Goal: Transaction & Acquisition: Subscribe to service/newsletter

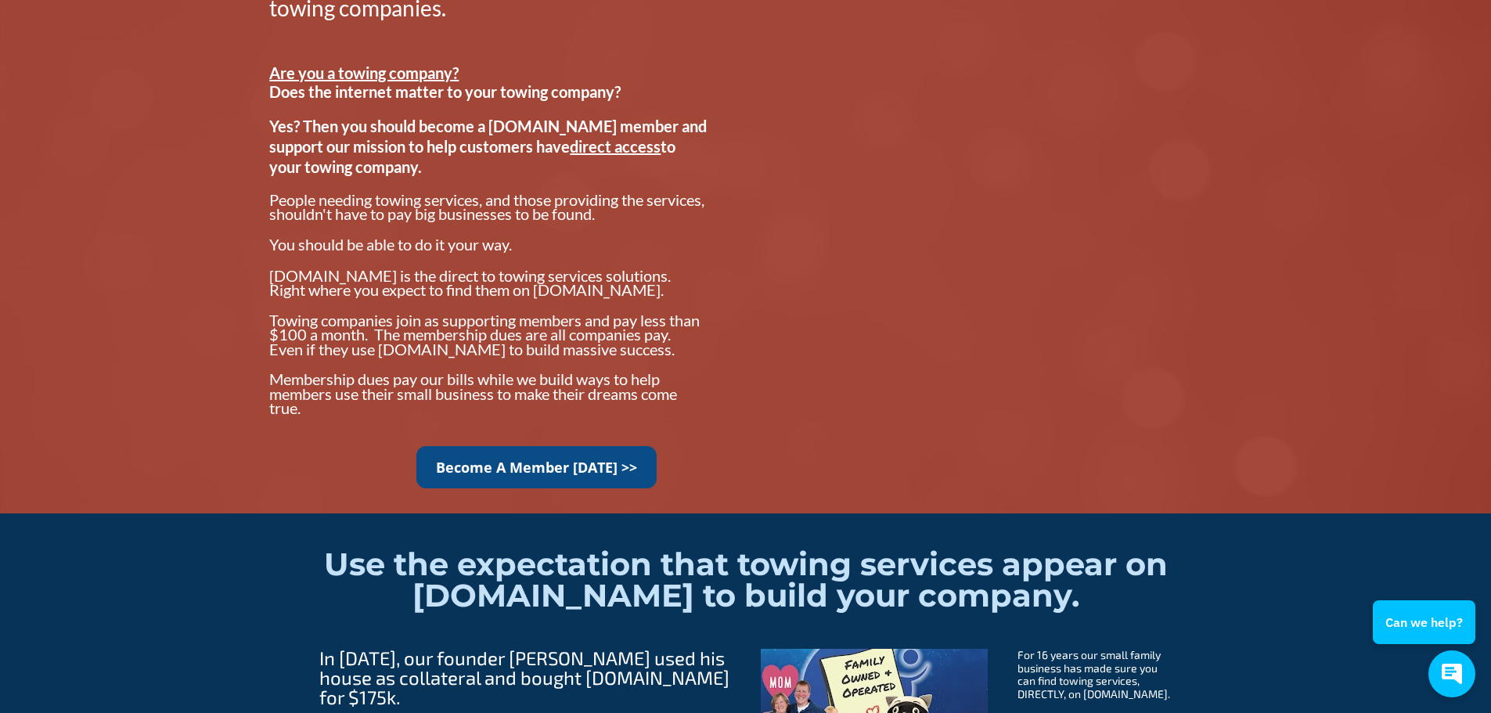
scroll to position [1252, 0]
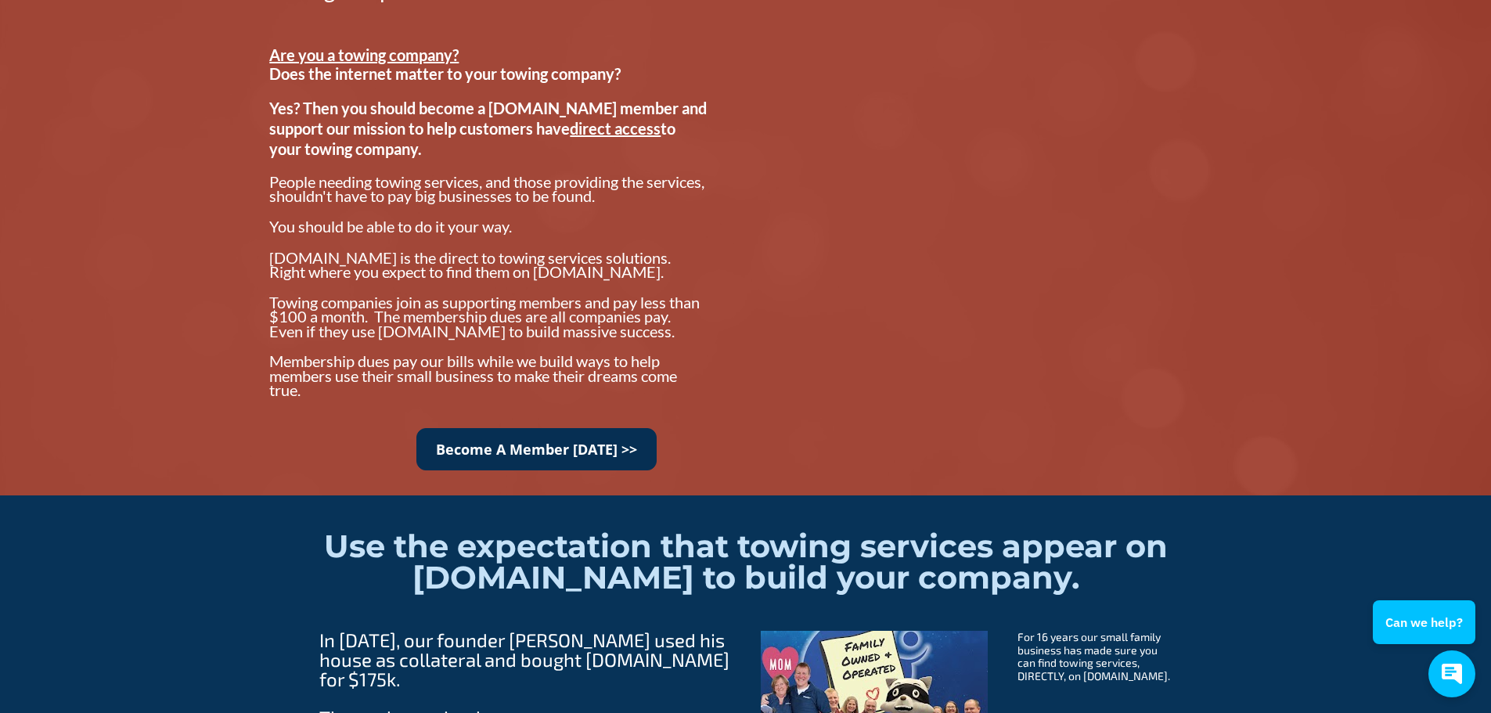
click at [593, 460] on link "Become A Member Today >>" at bounding box center [536, 449] width 240 height 43
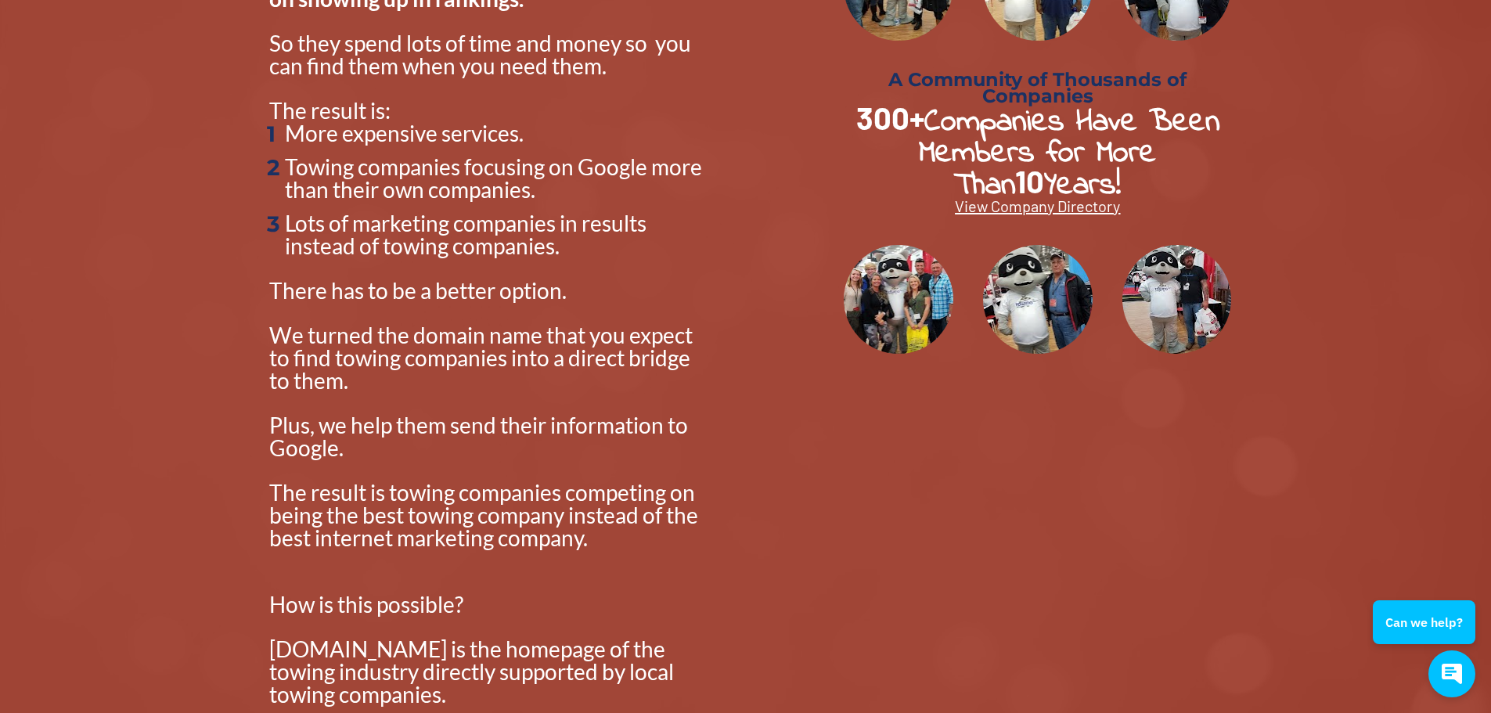
scroll to position [0, 0]
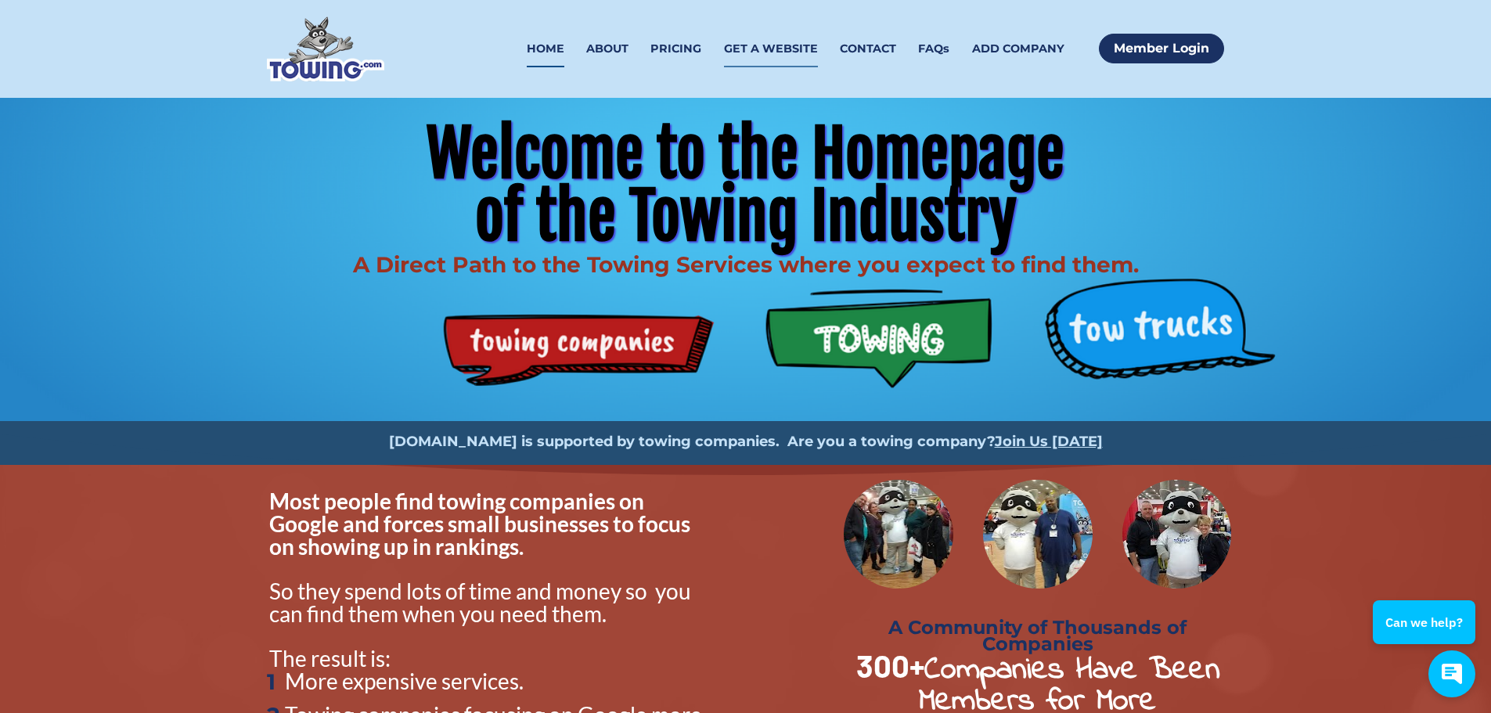
click at [777, 47] on link "GET A WEBSITE" at bounding box center [771, 49] width 94 height 37
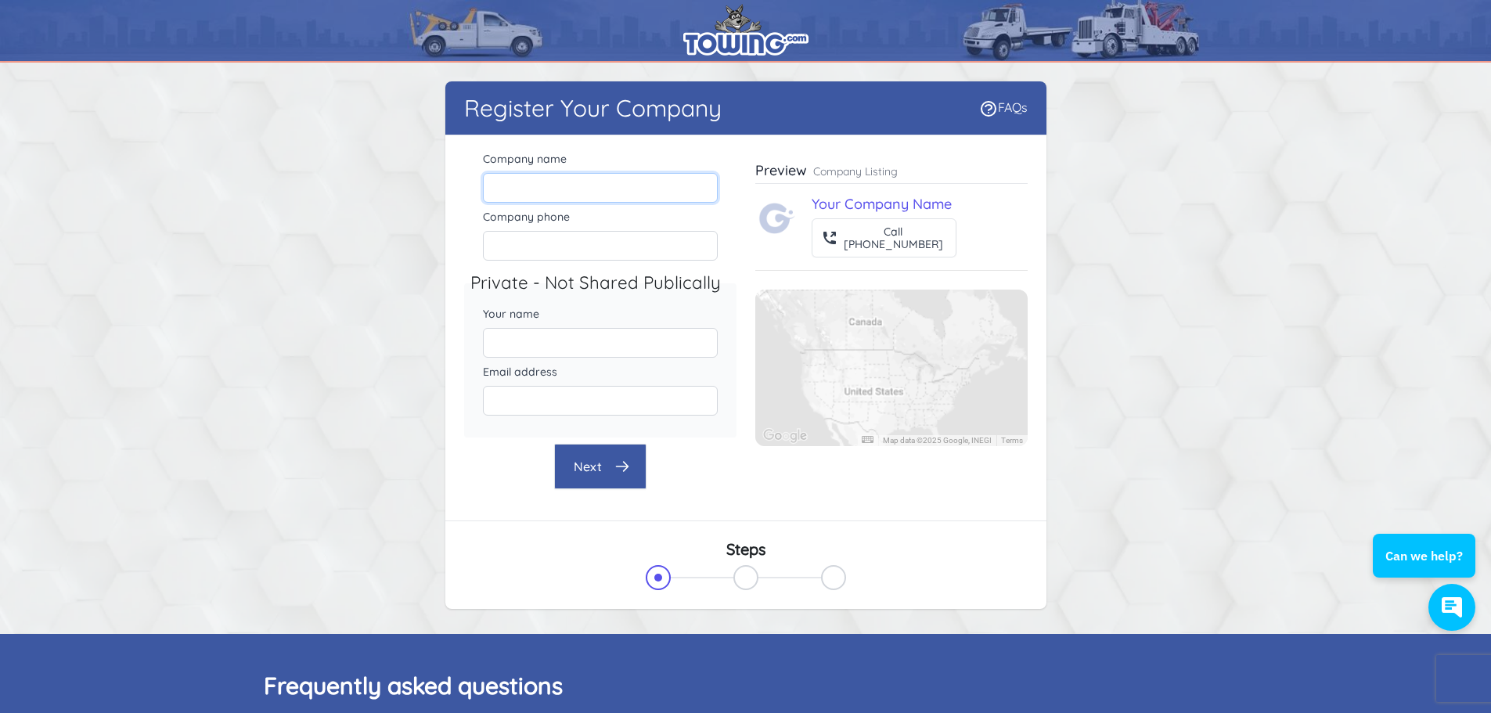
click at [586, 189] on input "Company name" at bounding box center [600, 188] width 235 height 30
type input "GovDeals"
type input "[PERSON_NAME]"
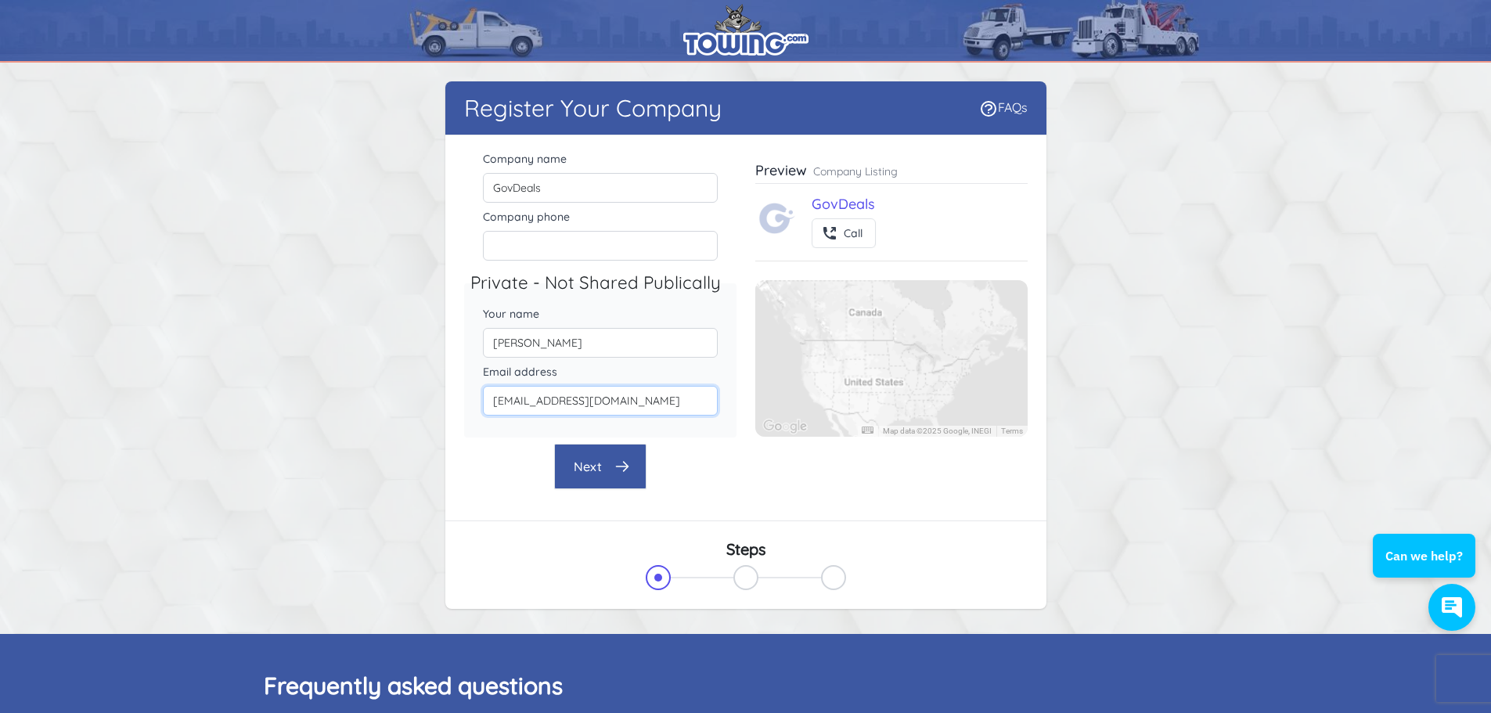
type input "[EMAIL_ADDRESS][DOMAIN_NAME]"
click at [594, 472] on button "Next" at bounding box center [600, 466] width 92 height 45
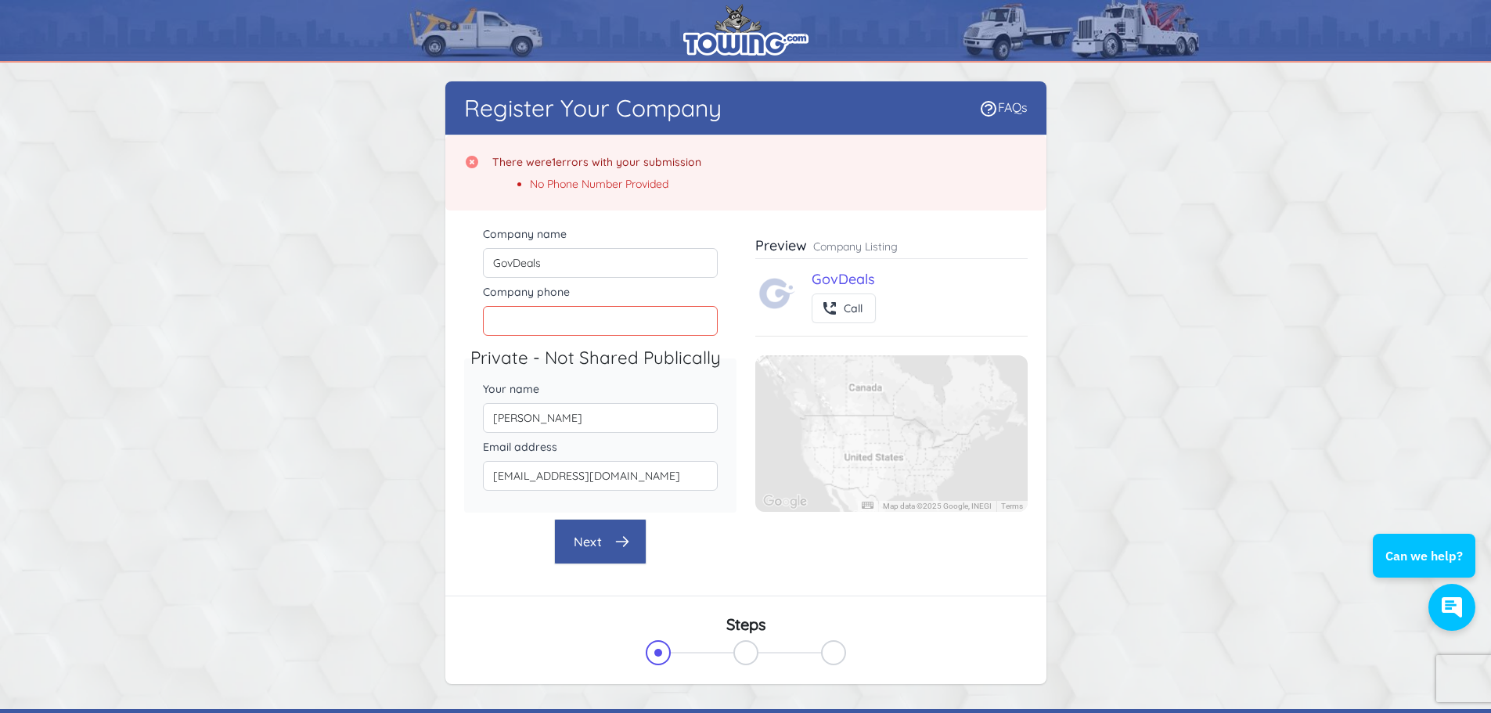
scroll to position [8, 0]
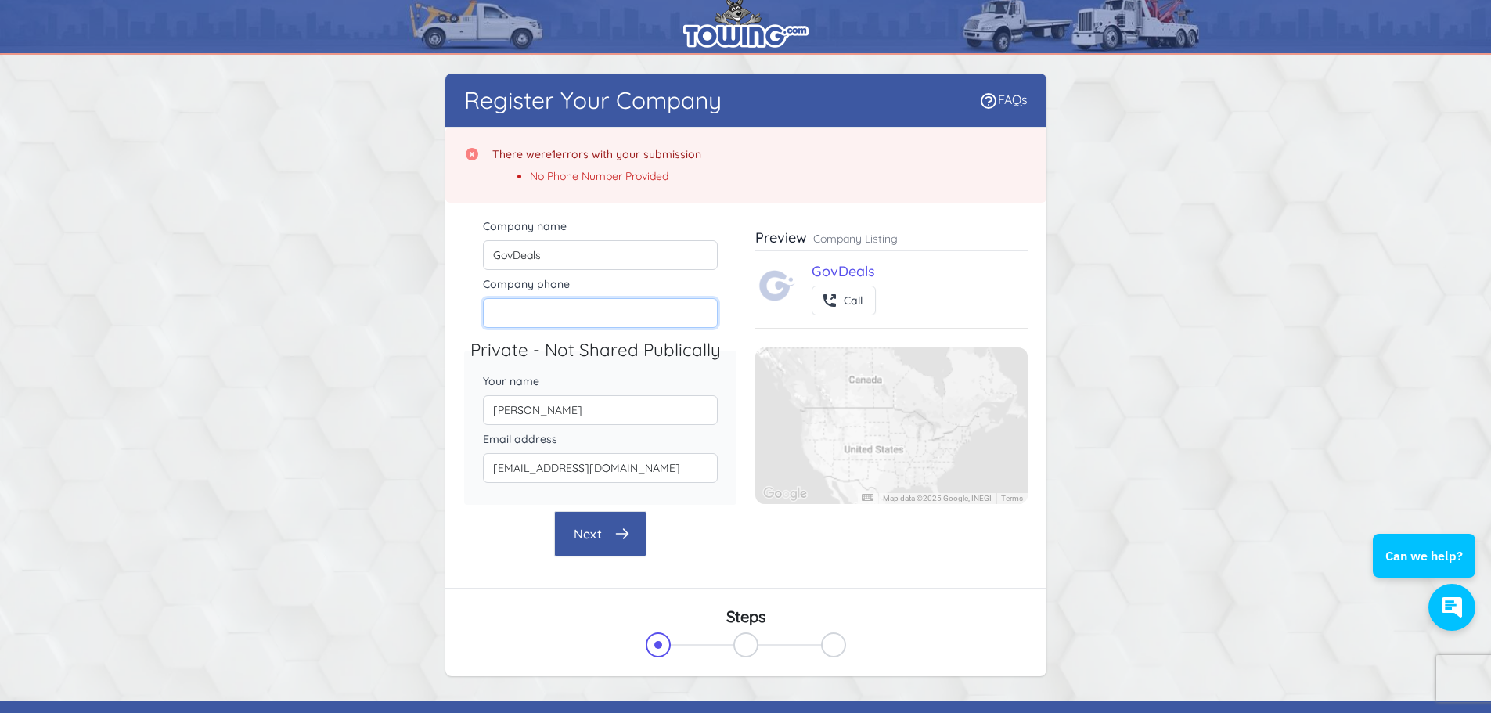
click at [580, 315] on input "Company phone" at bounding box center [600, 313] width 235 height 30
paste input "[PHONE_NUMBER]"
type input "[PHONE_NUMBER]"
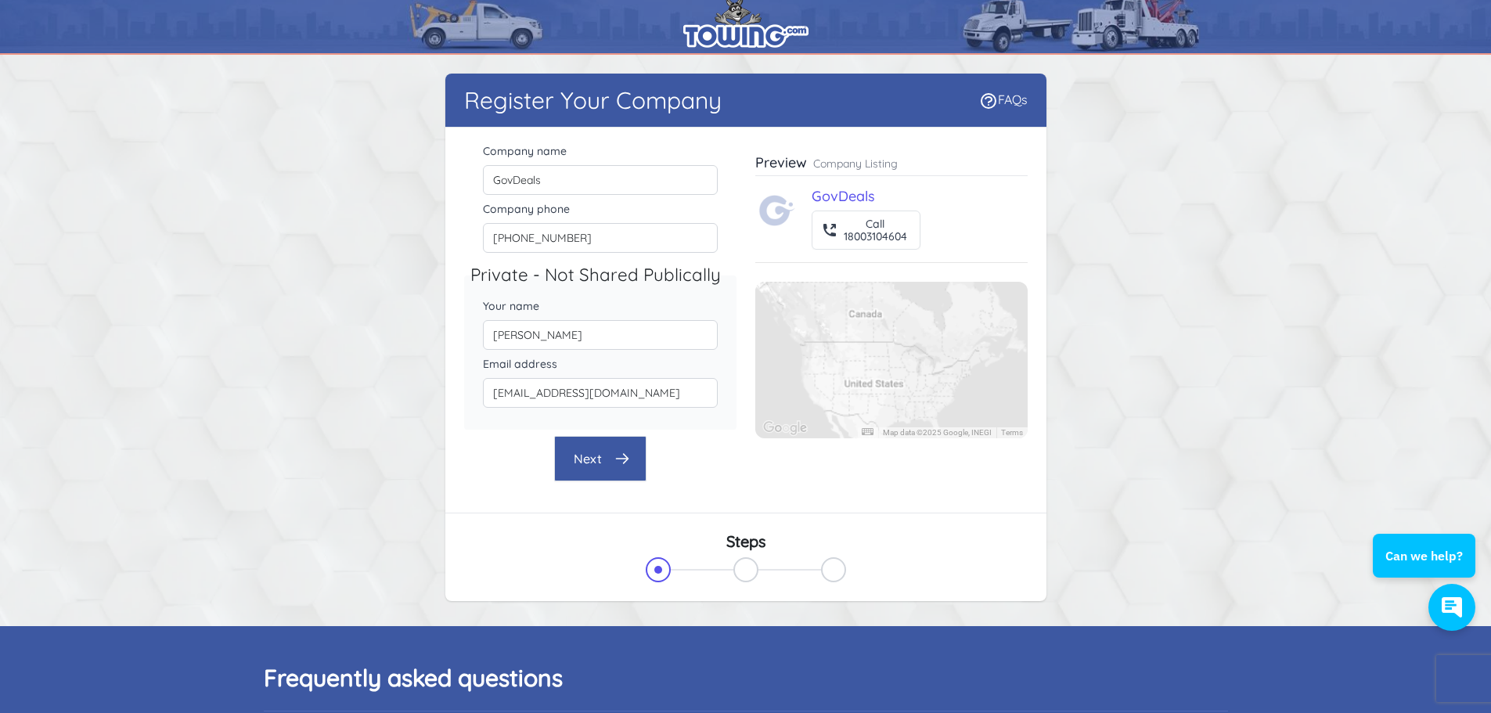
click at [605, 536] on div "Register Your Company FAQs There were 1 errors with your submission Company nam…" at bounding box center [745, 338] width 601 height 528
click at [625, 466] on icon "button" at bounding box center [622, 459] width 16 height 16
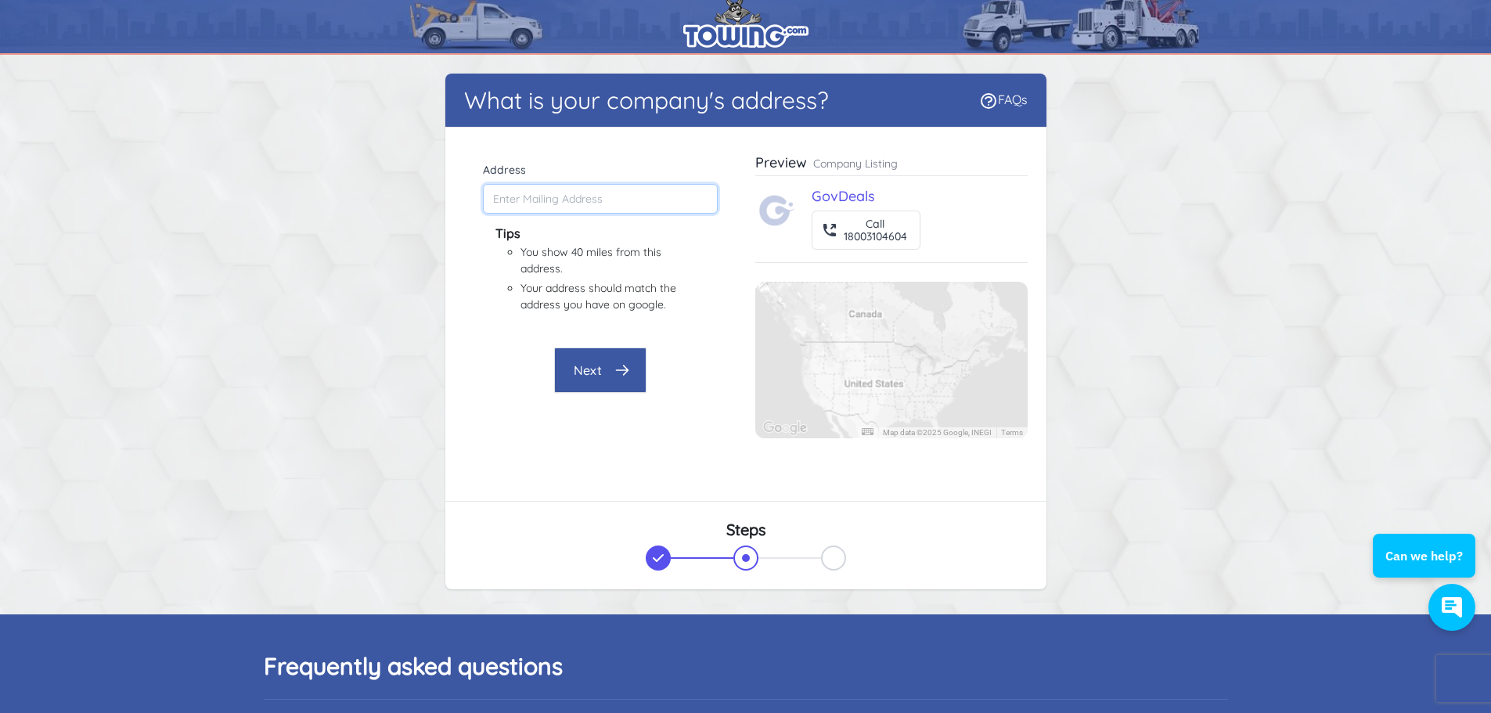
click at [593, 206] on input "Address" at bounding box center [600, 199] width 235 height 30
paste input "[STREET_ADDRESS]"
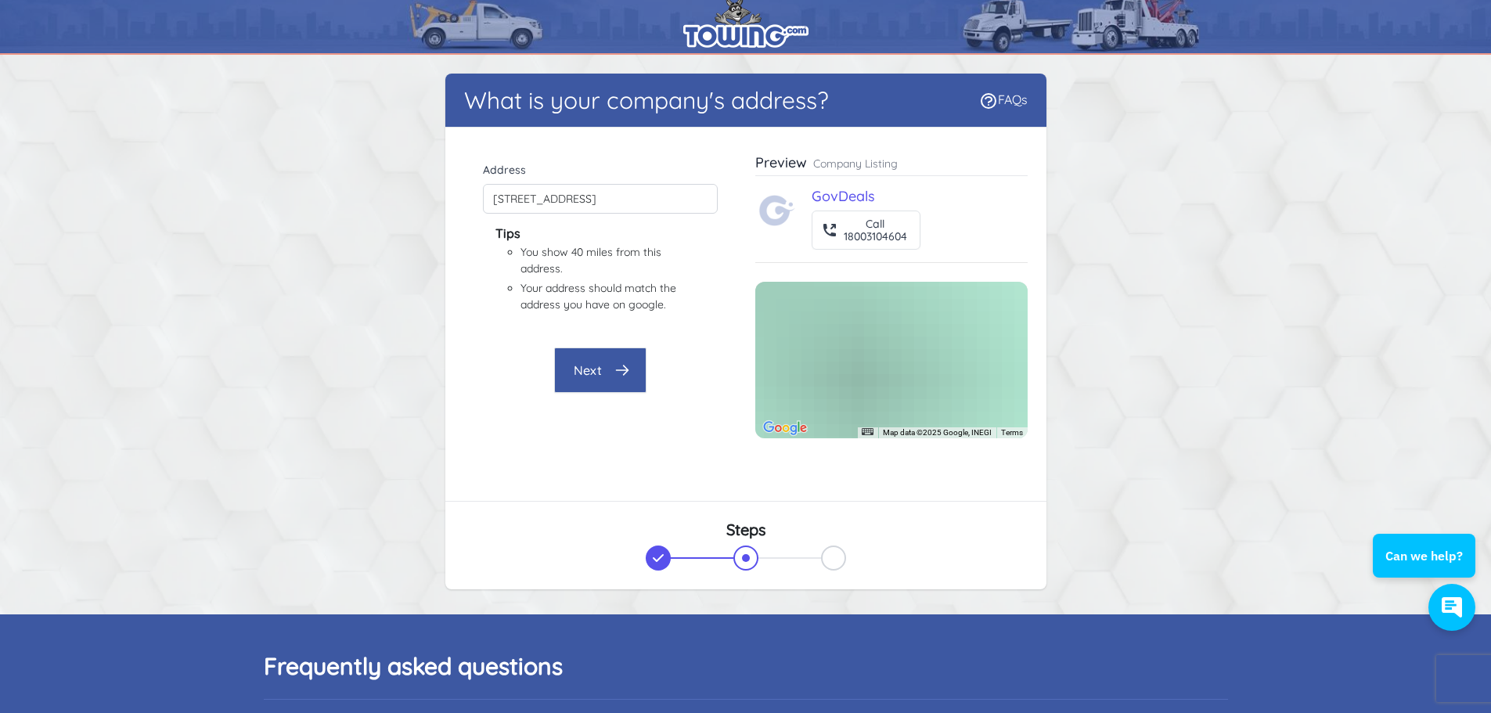
type input "[STREET_ADDRESS]"
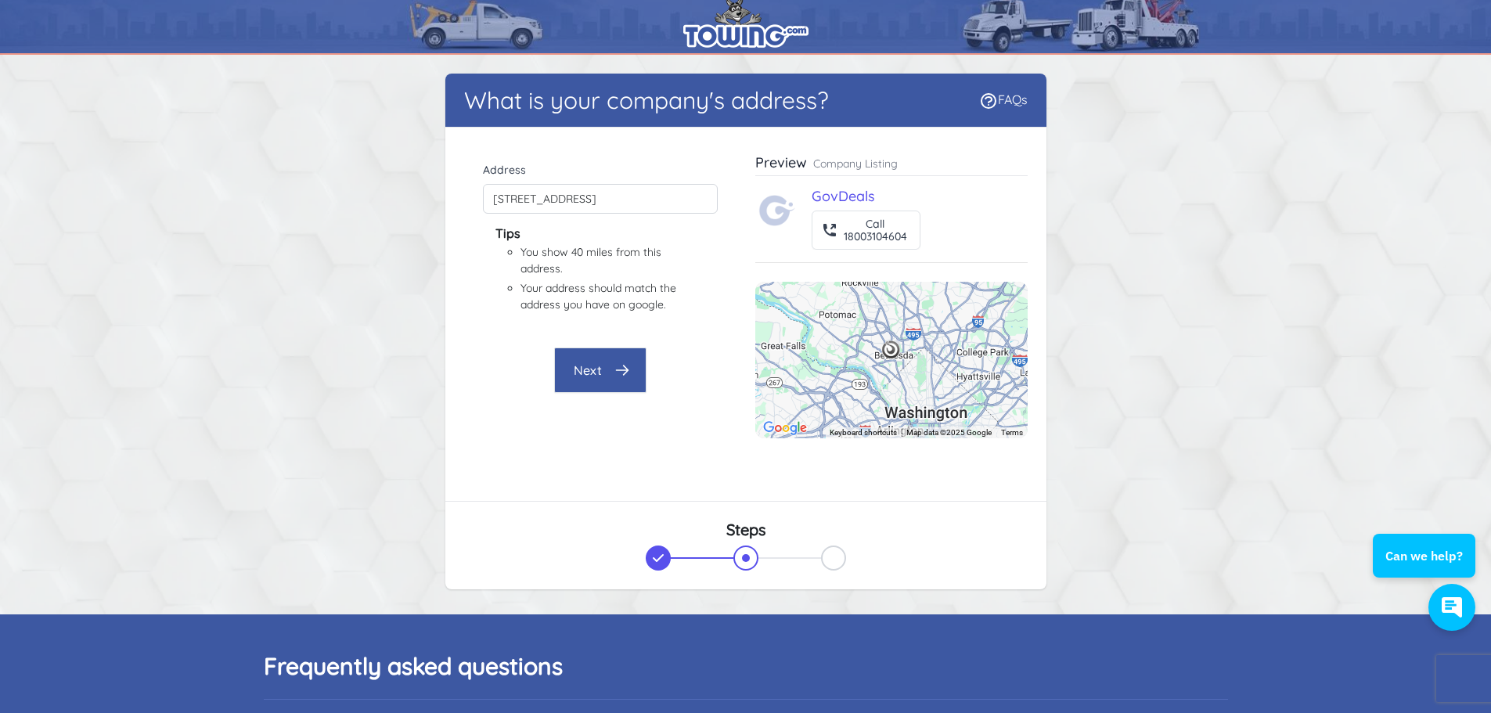
click at [614, 366] on icon "button" at bounding box center [622, 370] width 16 height 16
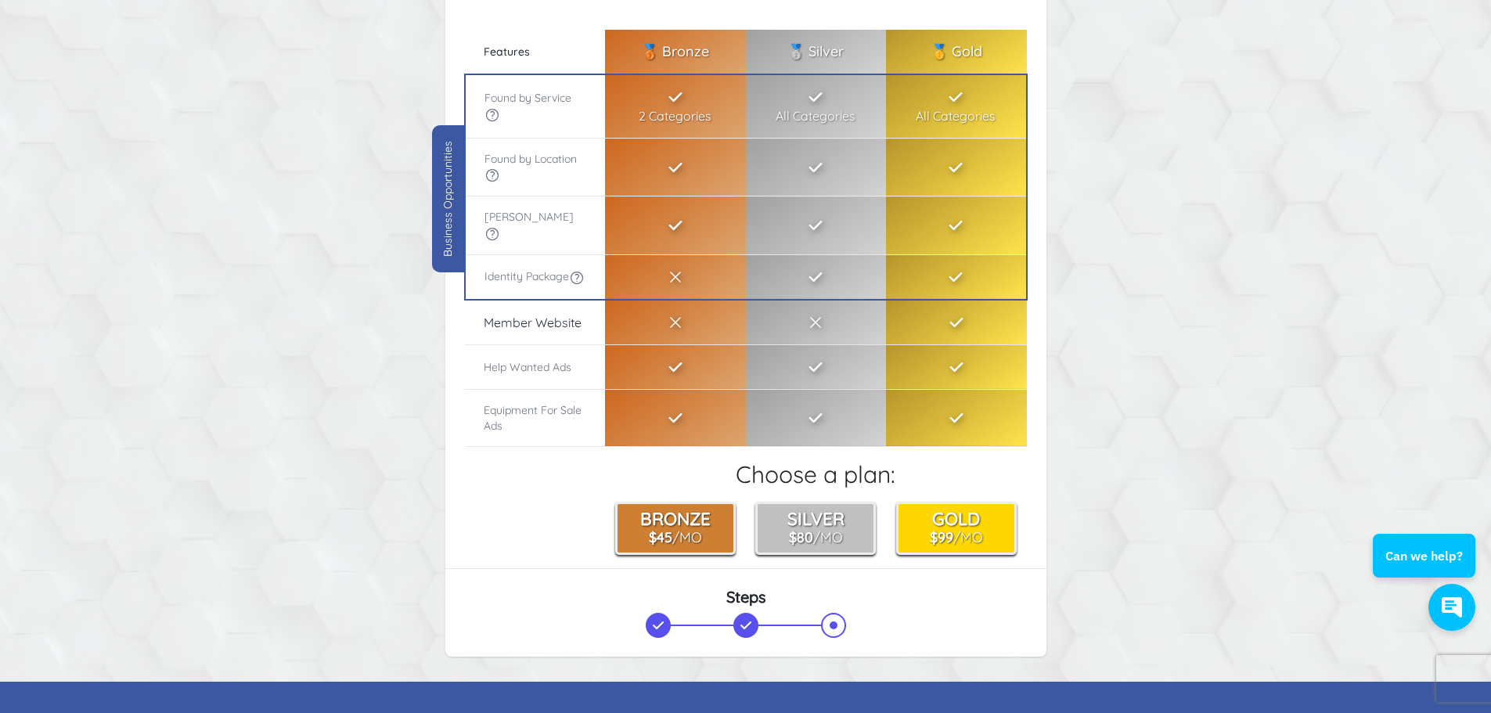
scroll to position [164, 0]
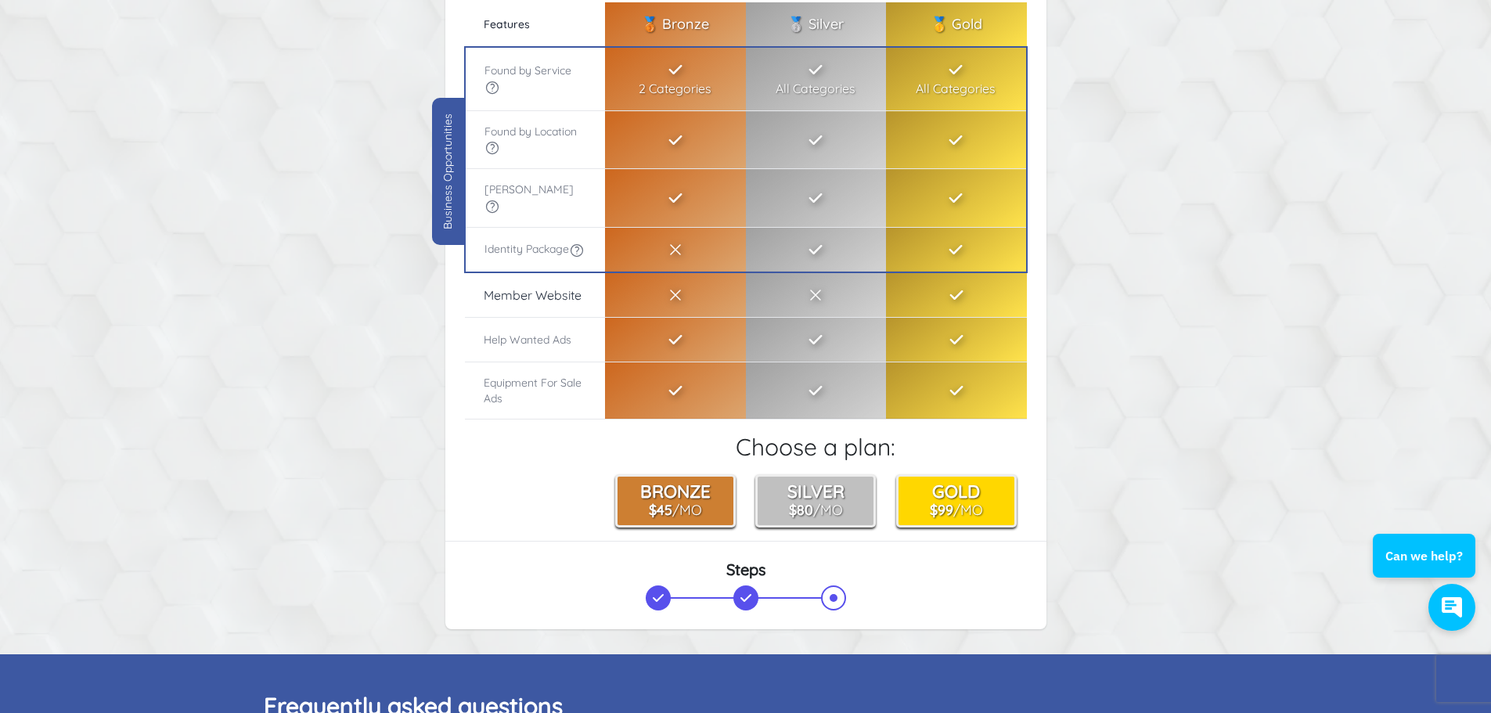
click at [524, 391] on th "Equipment For Sale Ads" at bounding box center [535, 390] width 141 height 57
click at [528, 379] on th "Equipment For Sale Ads" at bounding box center [535, 390] width 141 height 57
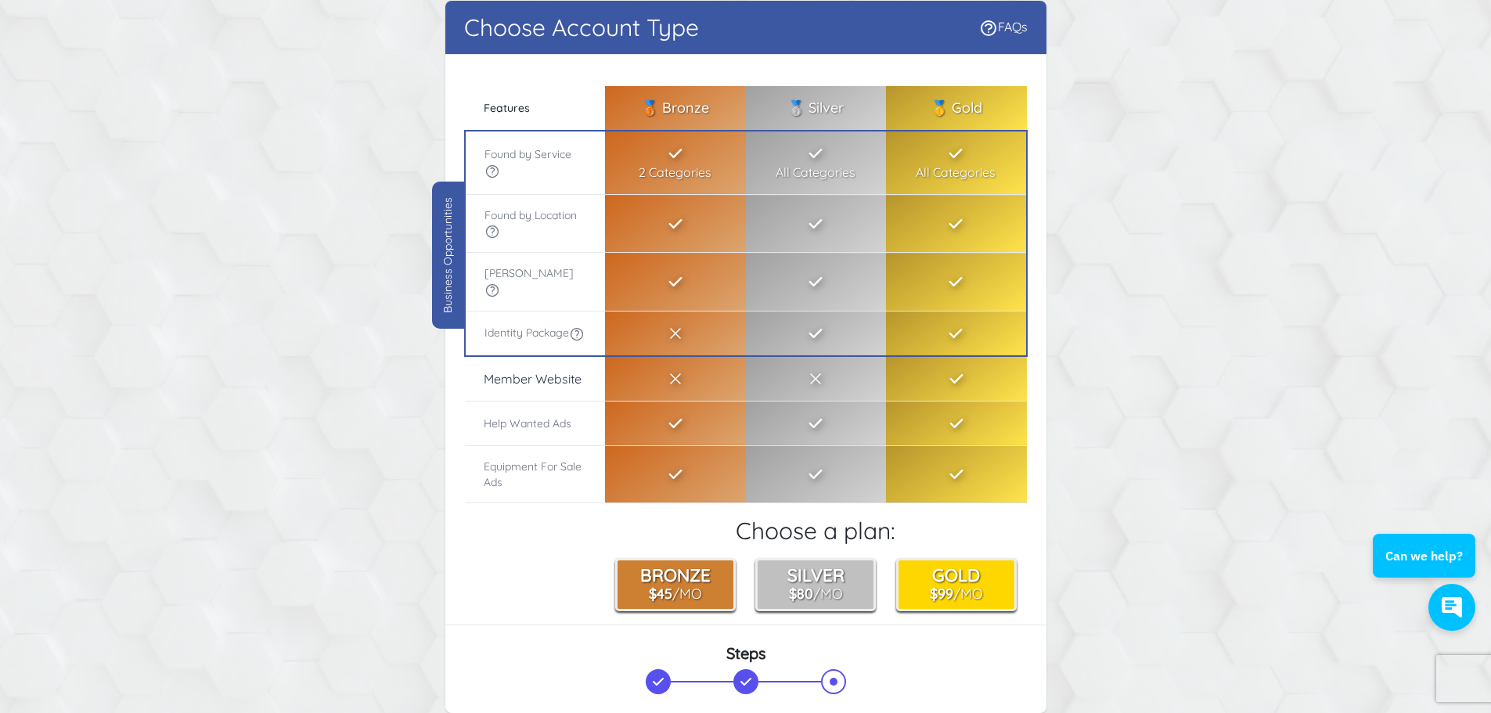
scroll to position [0, 0]
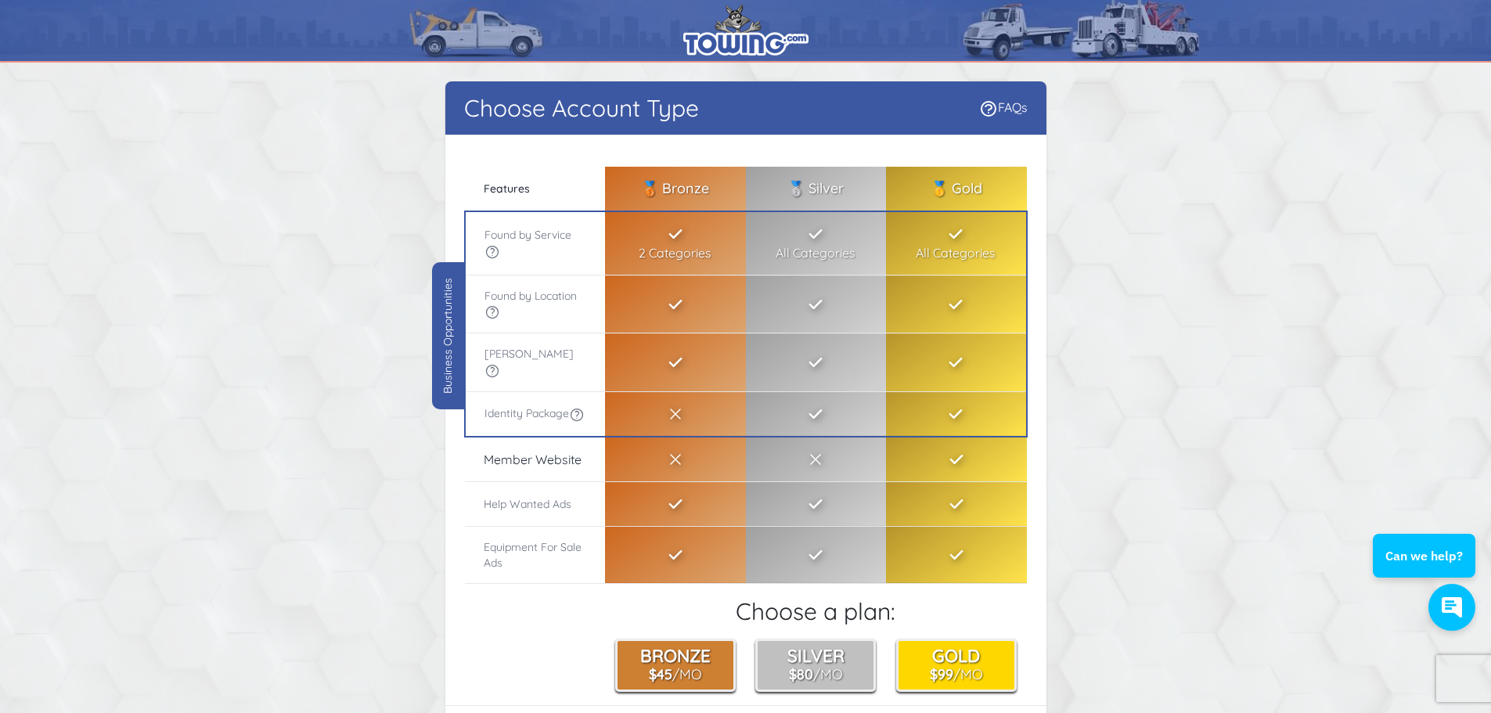
click at [721, 34] on img at bounding box center [745, 30] width 125 height 52
click at [763, 28] on img at bounding box center [745, 30] width 125 height 52
click at [754, 47] on img at bounding box center [745, 30] width 125 height 52
click at [748, 23] on img at bounding box center [745, 30] width 125 height 52
